Goal: Information Seeking & Learning: Find specific fact

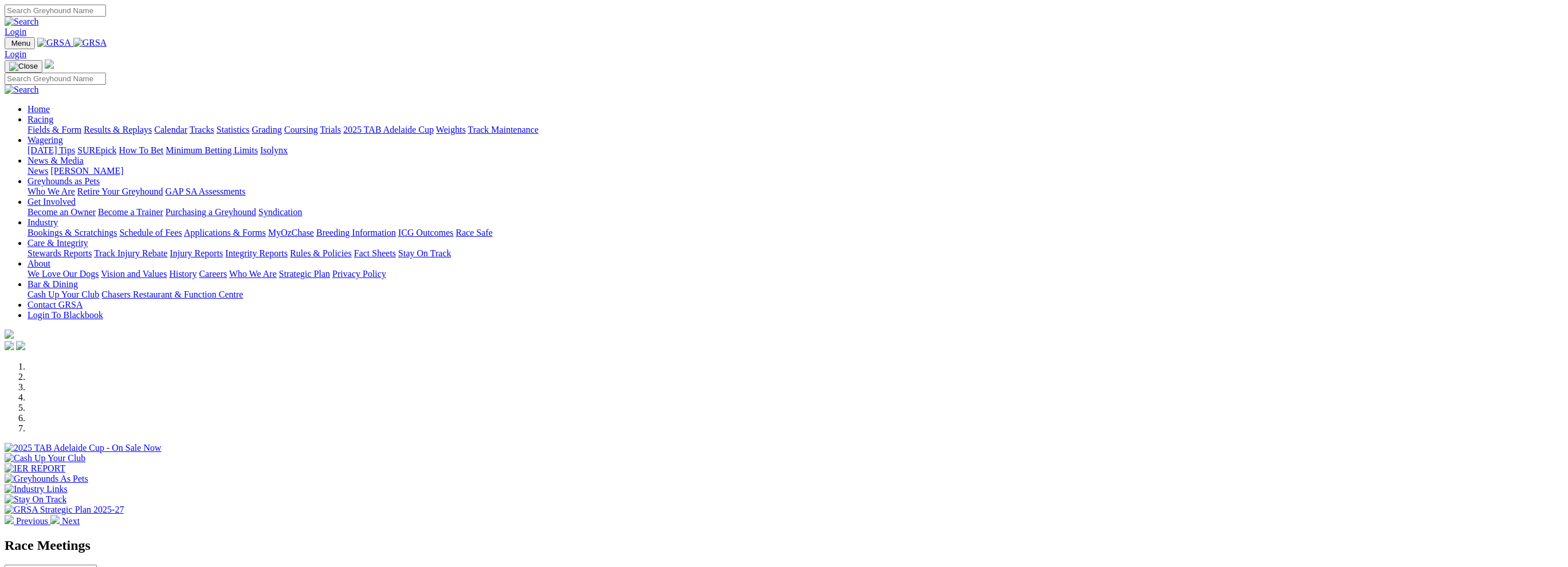
scroll to position [286, 0]
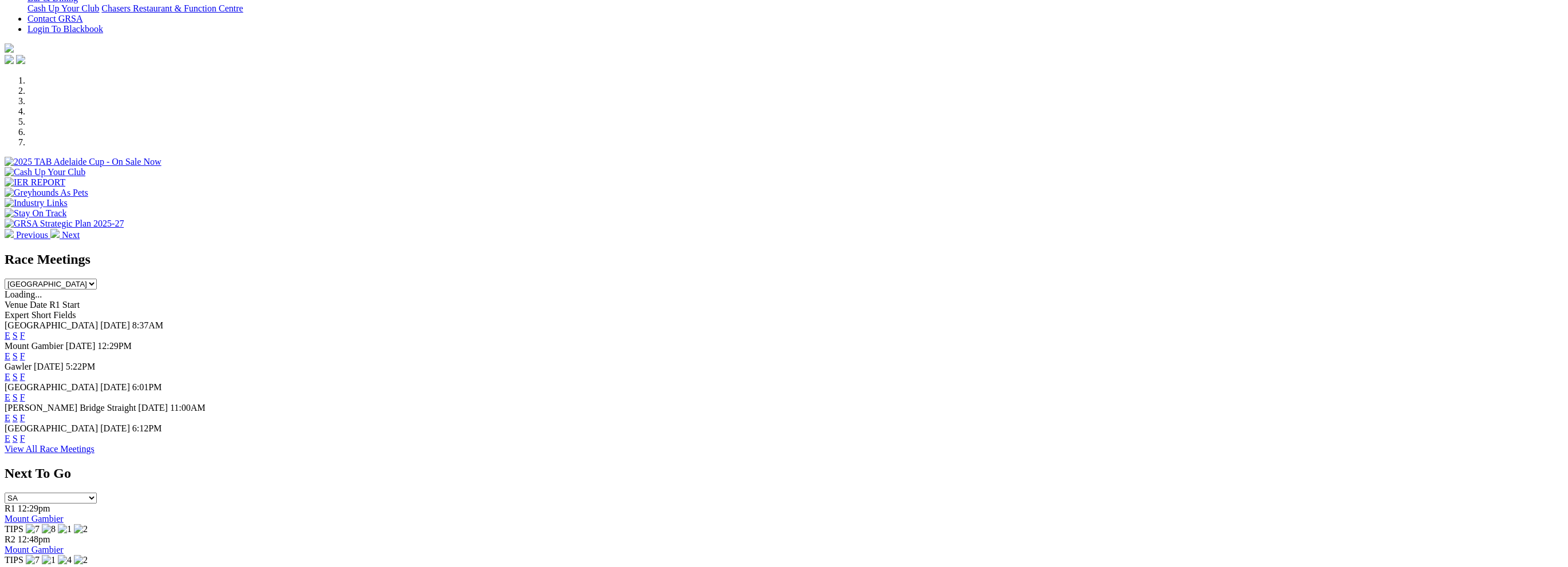
click at [25, 331] on link "F" at bounding box center [22, 335] width 5 height 10
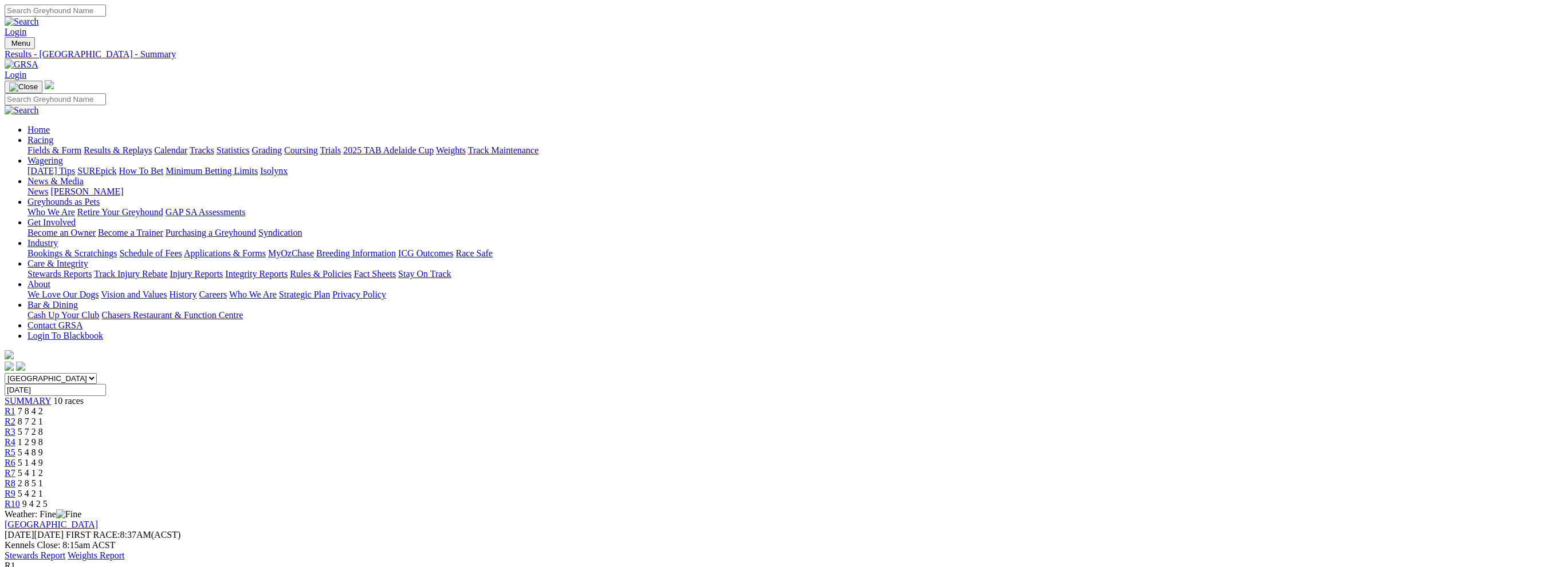
click at [152, 145] on link "Results & Replays" at bounding box center [118, 150] width 68 height 10
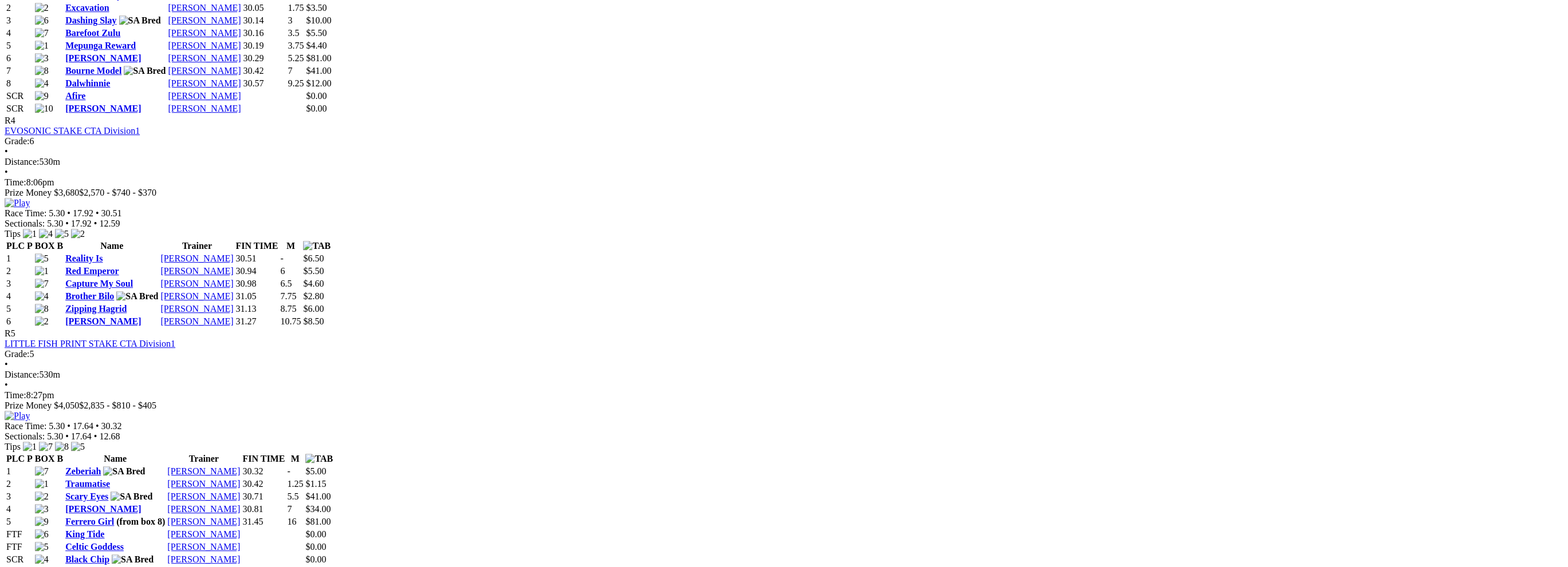
scroll to position [1145, 0]
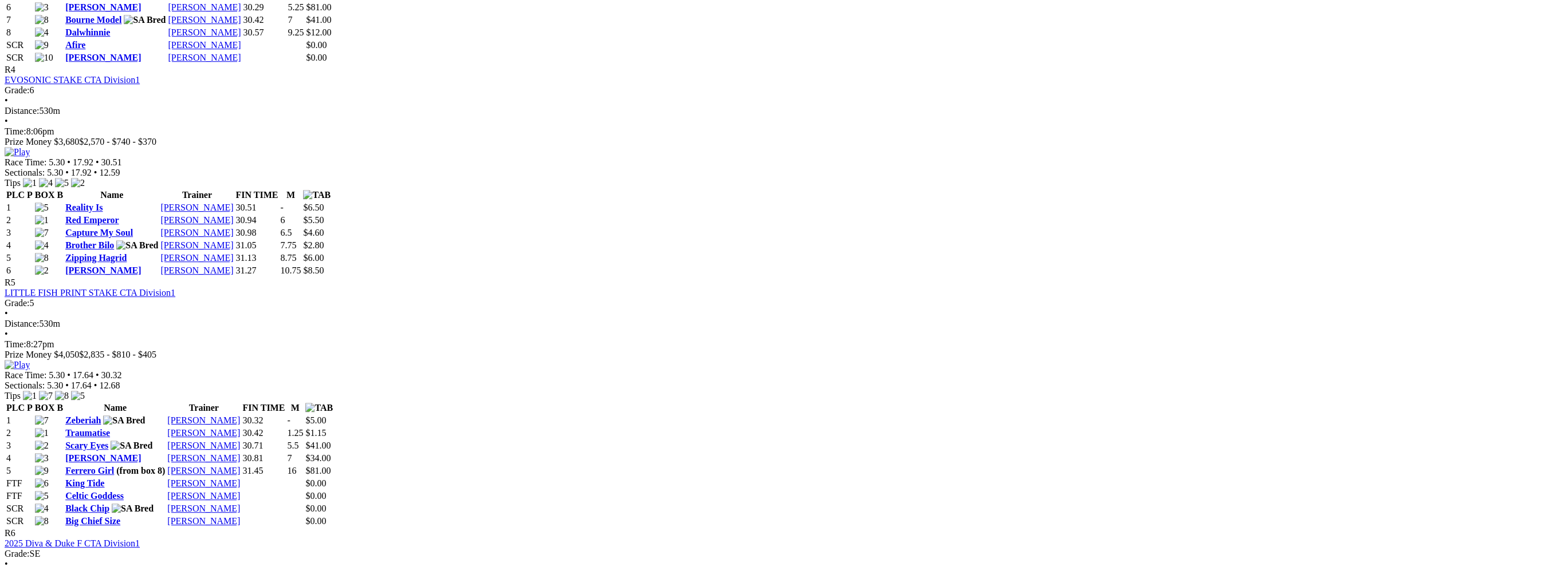
scroll to position [1202, 0]
